Goal: Information Seeking & Learning: Learn about a topic

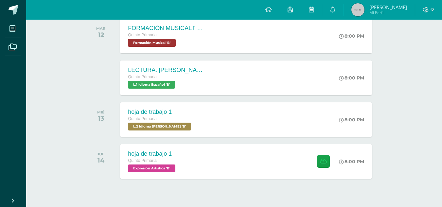
scroll to position [208, 0]
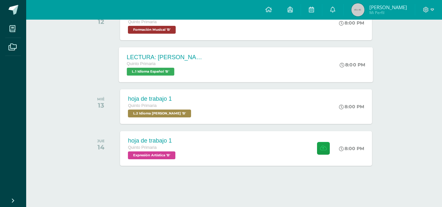
click at [171, 64] on div "Quinto Primaria" at bounding box center [166, 64] width 79 height 7
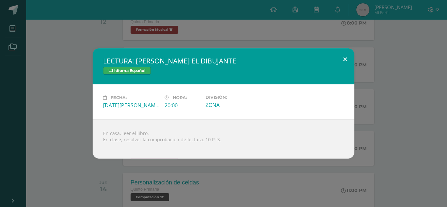
click at [343, 59] on button at bounding box center [345, 59] width 19 height 22
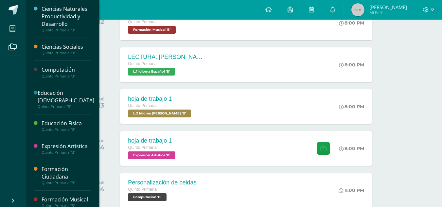
click at [18, 21] on span at bounding box center [12, 28] width 15 height 15
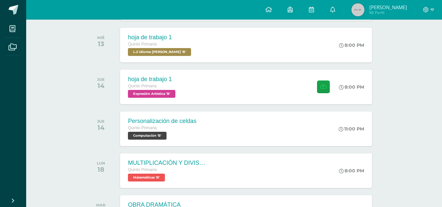
scroll to position [269, 0]
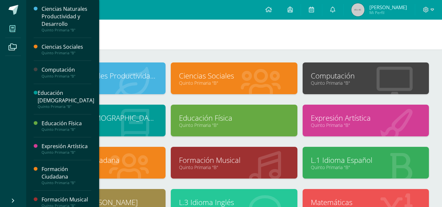
click at [13, 33] on span at bounding box center [12, 28] width 15 height 15
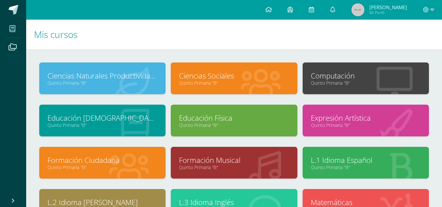
click at [127, 93] on icon at bounding box center [131, 83] width 36 height 32
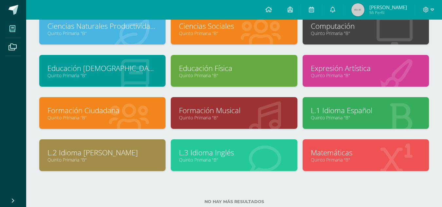
scroll to position [50, 0]
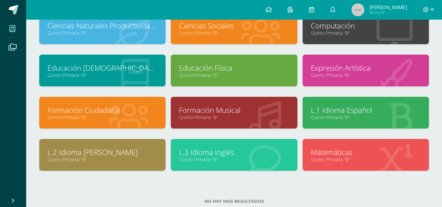
click at [331, 111] on link "L.1 Idioma Español" at bounding box center [366, 110] width 110 height 10
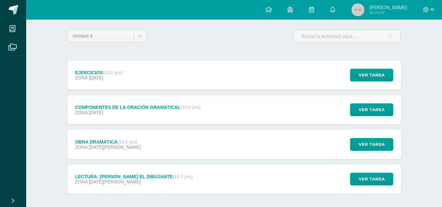
scroll to position [79, 0]
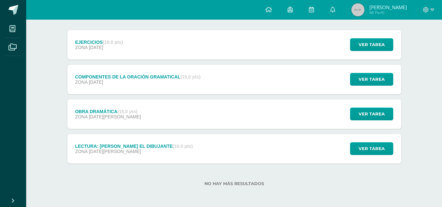
click at [280, 157] on div "LECTURA: ENRIQUE EL DIBUJANTE (10.0 pts) ZONA 12 de Agosto Ver tarea LECTURA: E…" at bounding box center [234, 148] width 334 height 29
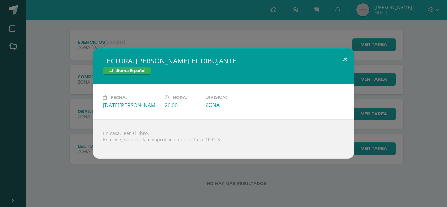
click at [344, 61] on button at bounding box center [345, 59] width 19 height 22
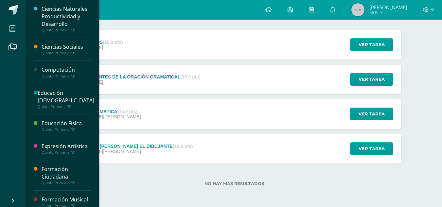
click at [13, 31] on icon at bounding box center [12, 29] width 6 height 7
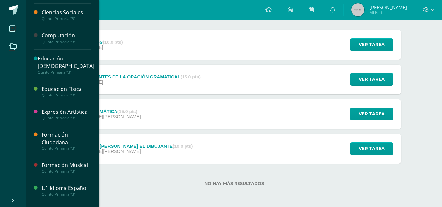
scroll to position [106, 0]
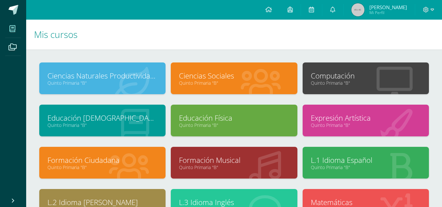
scroll to position [68, 0]
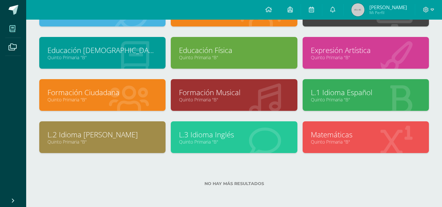
click at [376, 129] on div at bounding box center [396, 138] width 65 height 44
click at [349, 134] on link "Matemáticas" at bounding box center [366, 135] width 110 height 10
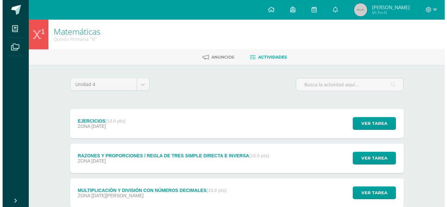
scroll to position [79, 0]
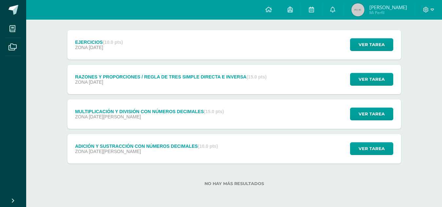
click at [193, 110] on div "MULTIPLICACIÓN Y DIVISIÓN CON NÚMEROS DECIMALES (15.0 pts)" at bounding box center [149, 111] width 149 height 5
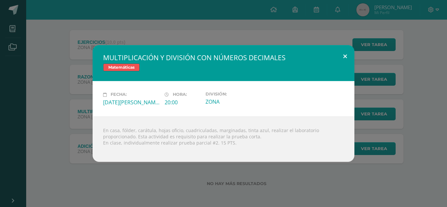
click at [347, 51] on button at bounding box center [345, 56] width 19 height 22
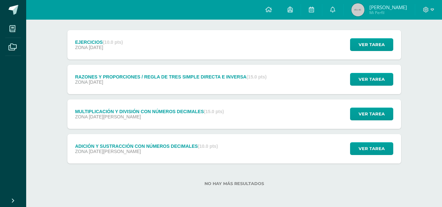
click at [251, 45] on div "EJERCICIOS (10.0 pts) ZONA [DATE] Ver tarea EJERCICIOS Matemáticas Cargando con…" at bounding box center [234, 44] width 334 height 29
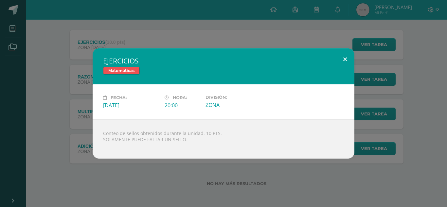
click at [350, 54] on button at bounding box center [345, 59] width 19 height 22
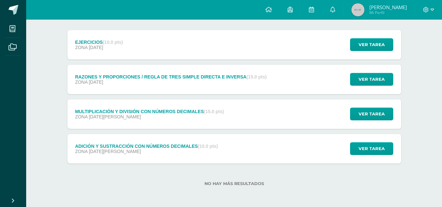
click at [257, 158] on div "ADICIÓN Y SUSTRACCIÓN CON NÚMEROS DECIMALES (10.0 pts) ZONA [DATE][PERSON_NAME]…" at bounding box center [234, 148] width 334 height 29
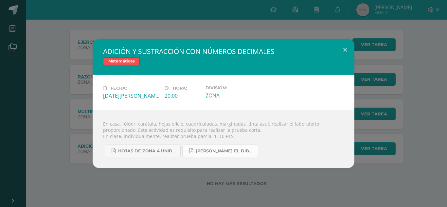
click at [209, 155] on link "[PERSON_NAME] EL DIBUJANTE.pdf" at bounding box center [220, 151] width 76 height 13
